Goal: Find specific page/section: Find specific page/section

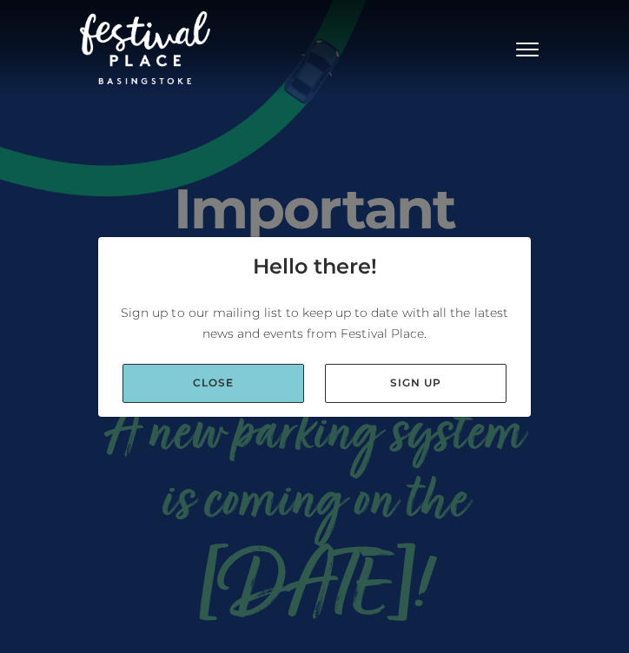
click at [238, 374] on link "Close" at bounding box center [212, 383] width 181 height 39
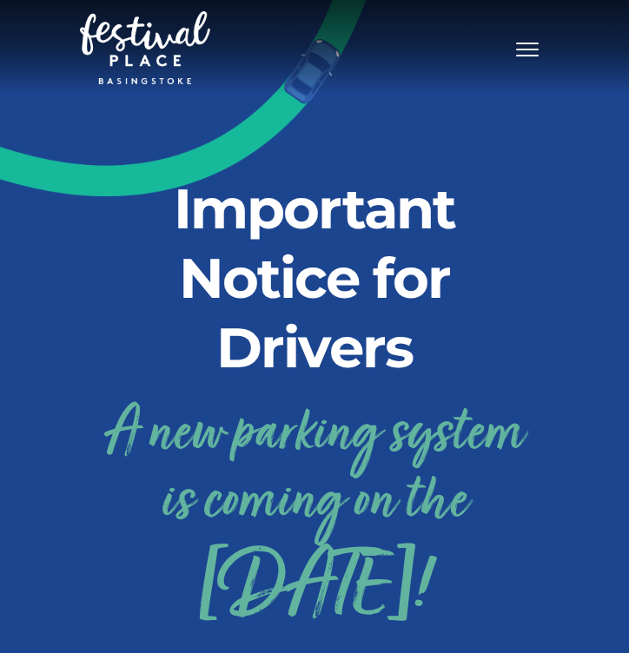
click at [544, 48] on button "Toggle navigation" at bounding box center [526, 47] width 43 height 25
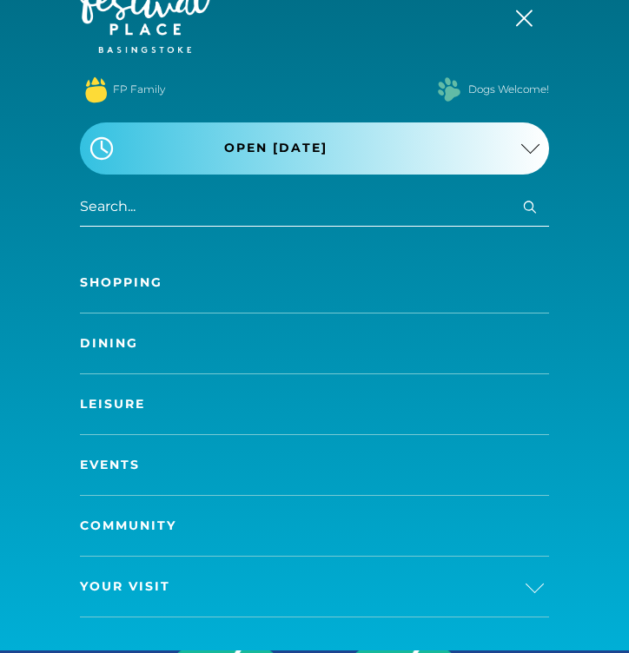
scroll to position [45, 0]
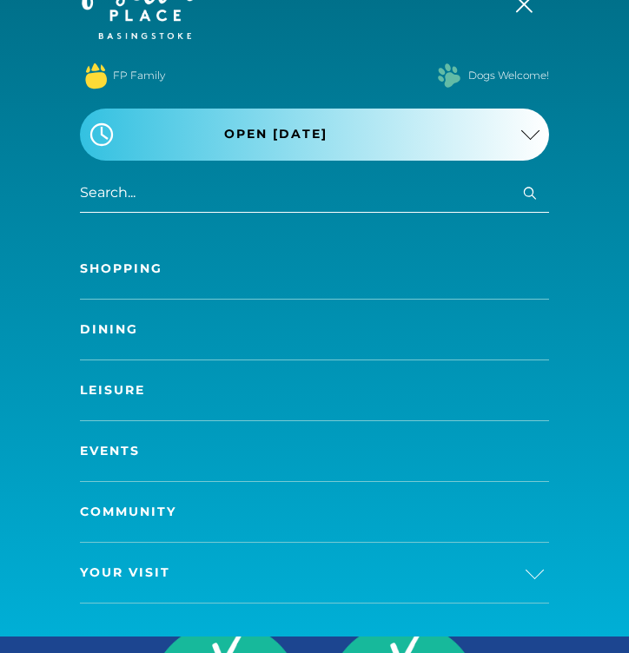
click at [306, 263] on link "Shopping" at bounding box center [314, 269] width 469 height 60
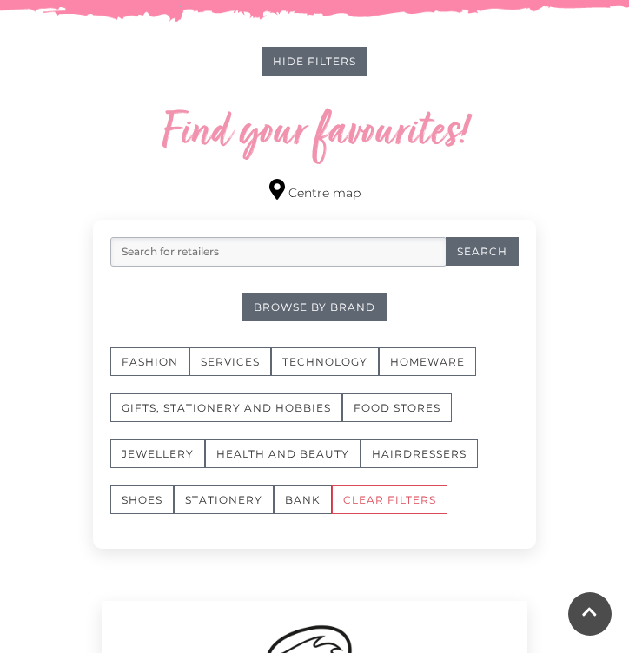
scroll to position [983, 0]
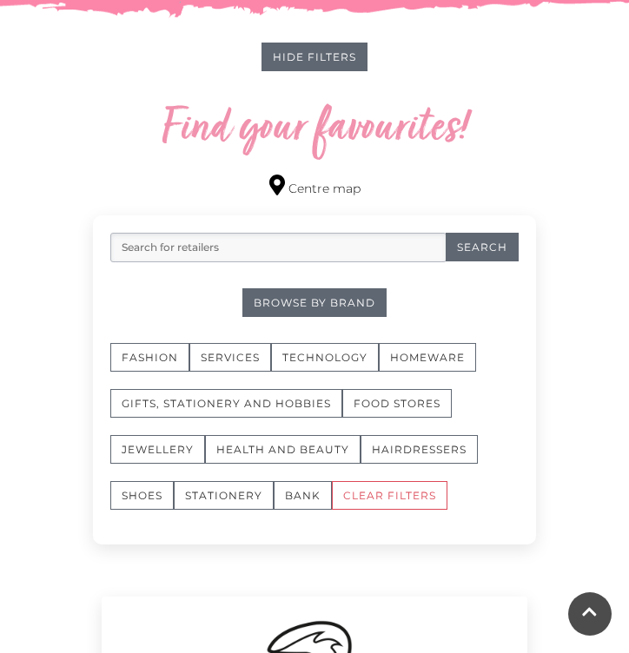
click at [183, 256] on input "search" at bounding box center [278, 248] width 336 height 30
type input "jewellery"
click at [478, 249] on button "Search" at bounding box center [481, 247] width 73 height 29
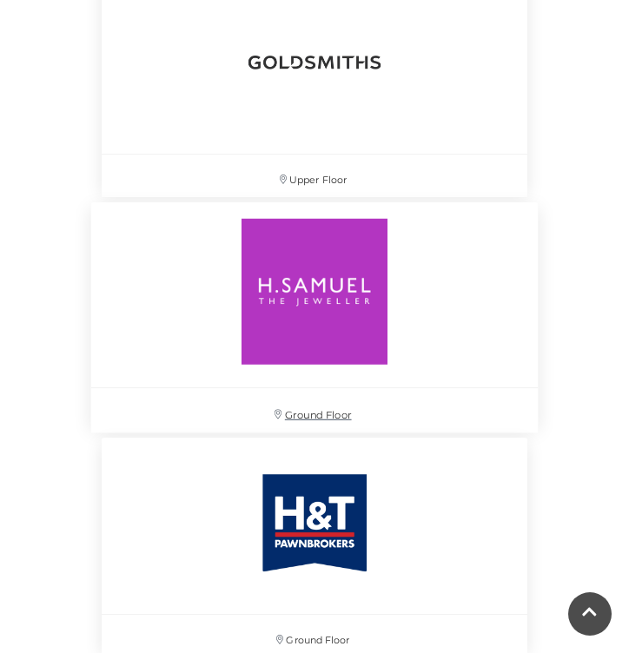
scroll to position [3001, 0]
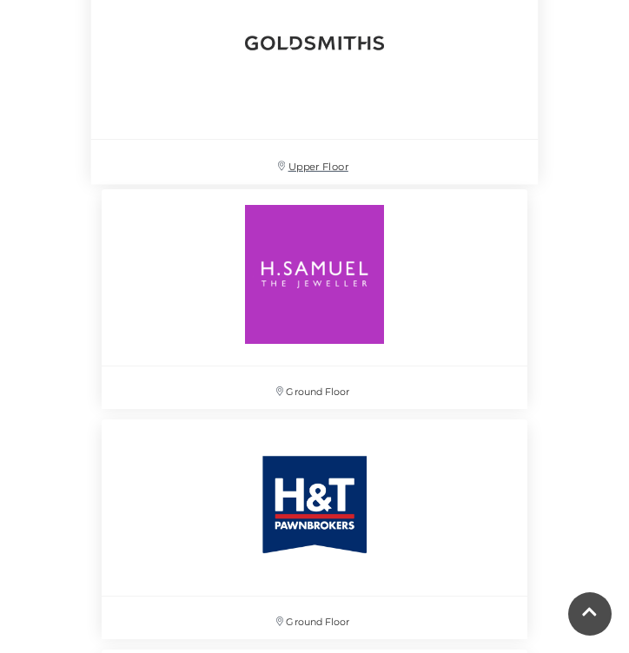
click at [385, 142] on p "Upper Floor" at bounding box center [314, 162] width 447 height 44
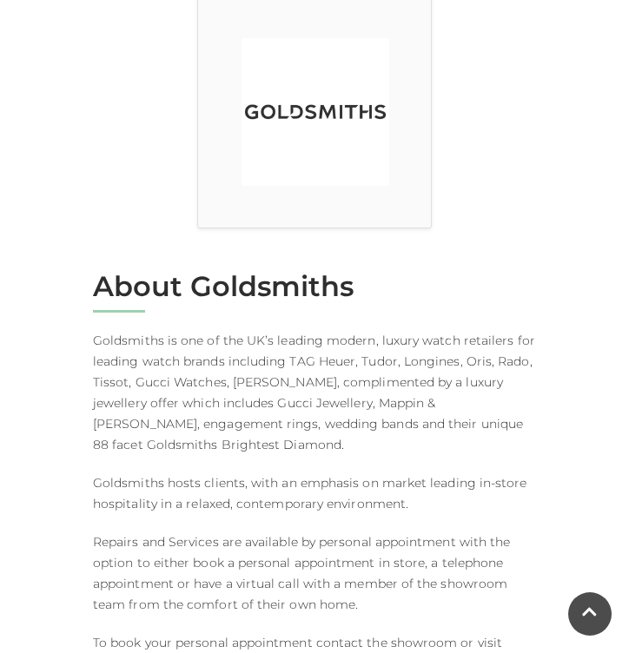
scroll to position [511, 0]
